Goal: Navigation & Orientation: Find specific page/section

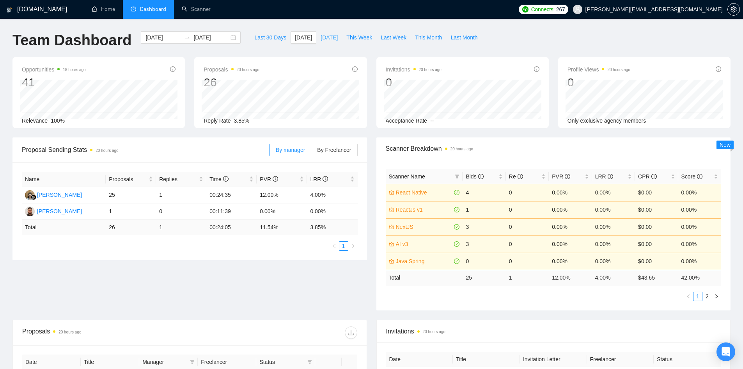
click at [321, 37] on span "[DATE]" at bounding box center [329, 37] width 17 height 9
click at [189, 12] on link "Scanner" at bounding box center [196, 9] width 29 height 7
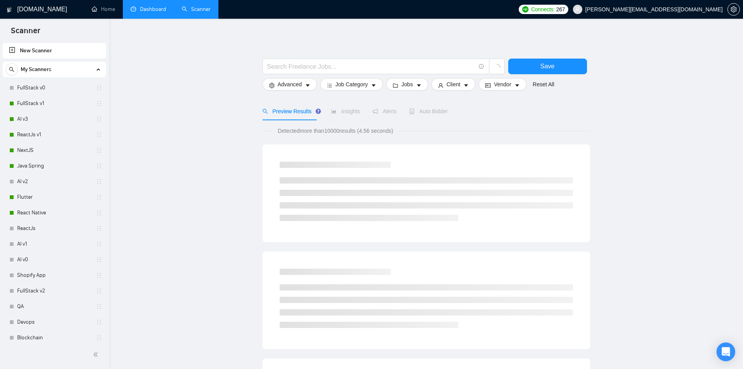
click at [148, 12] on link "Dashboard" at bounding box center [149, 9] width 36 height 7
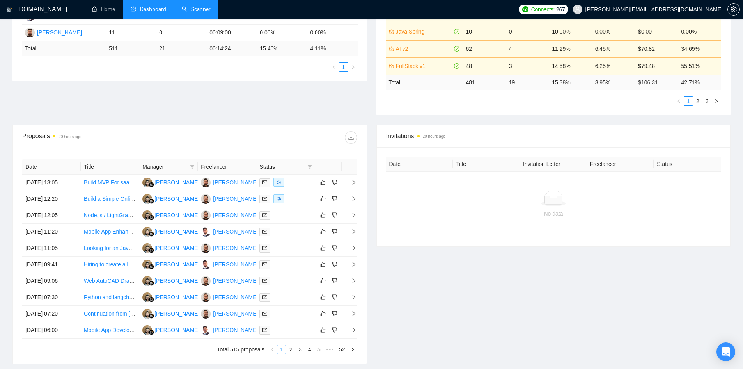
scroll to position [260, 0]
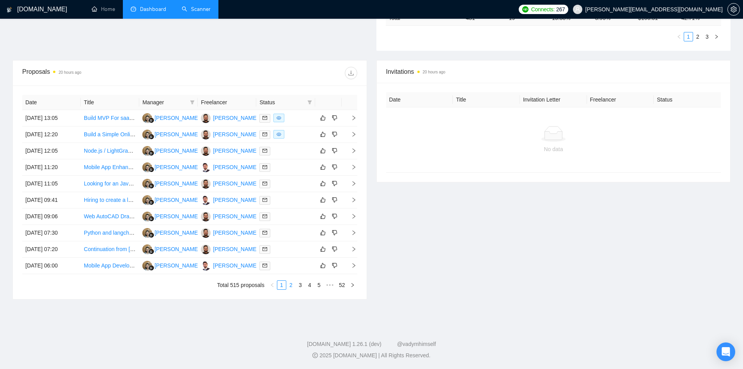
click at [290, 283] on link "2" at bounding box center [291, 285] width 9 height 9
